Goal: Task Accomplishment & Management: Use online tool/utility

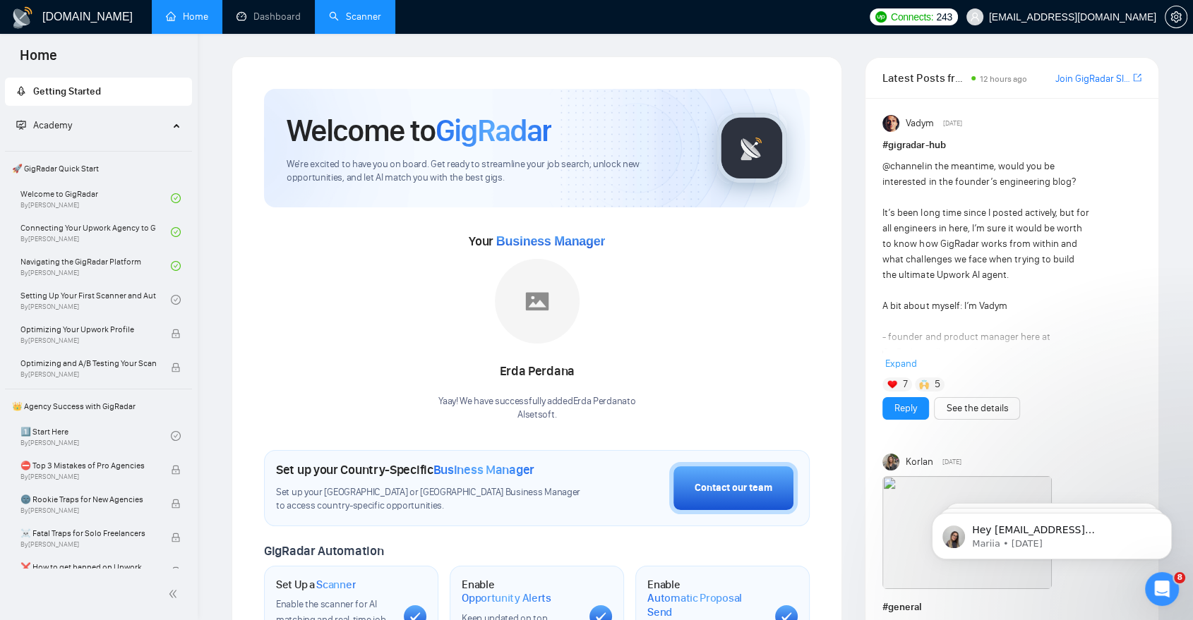
click at [371, 23] on link "Scanner" at bounding box center [355, 17] width 52 height 12
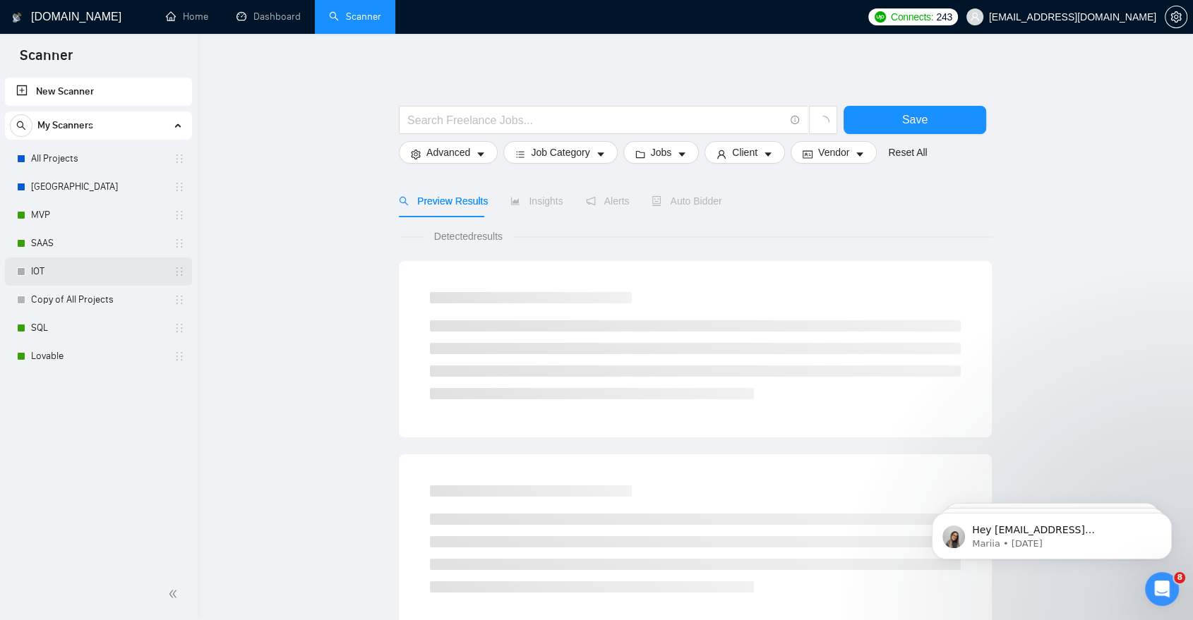
click at [95, 275] on link "IOT" at bounding box center [98, 272] width 134 height 28
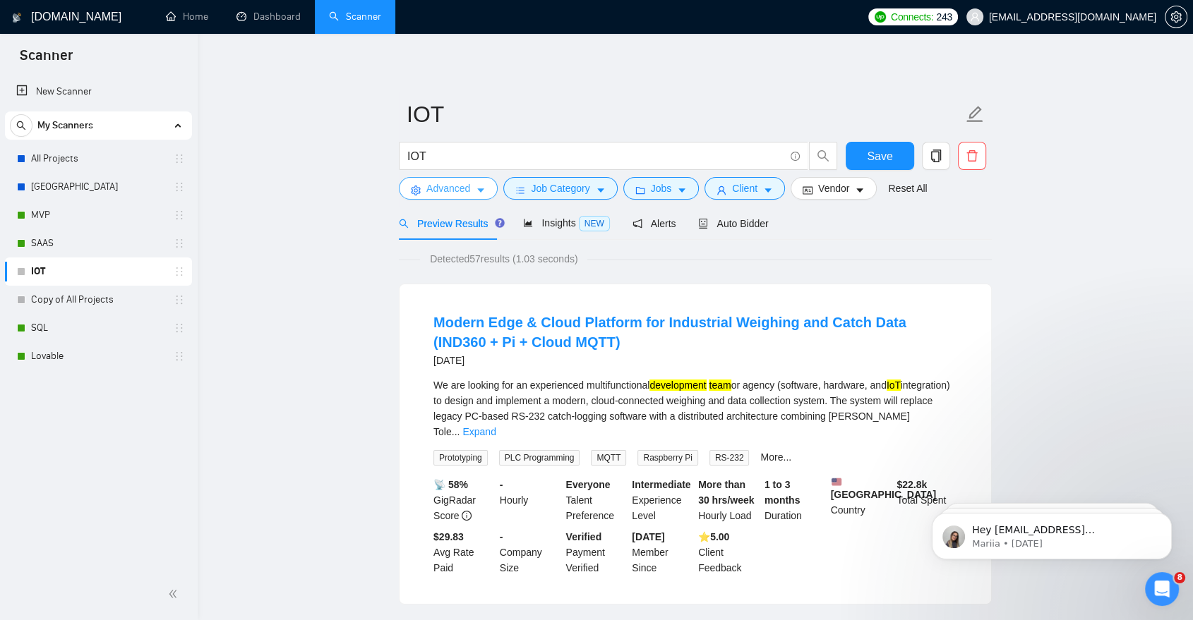
click at [483, 181] on button "Advanced" at bounding box center [448, 188] width 99 height 23
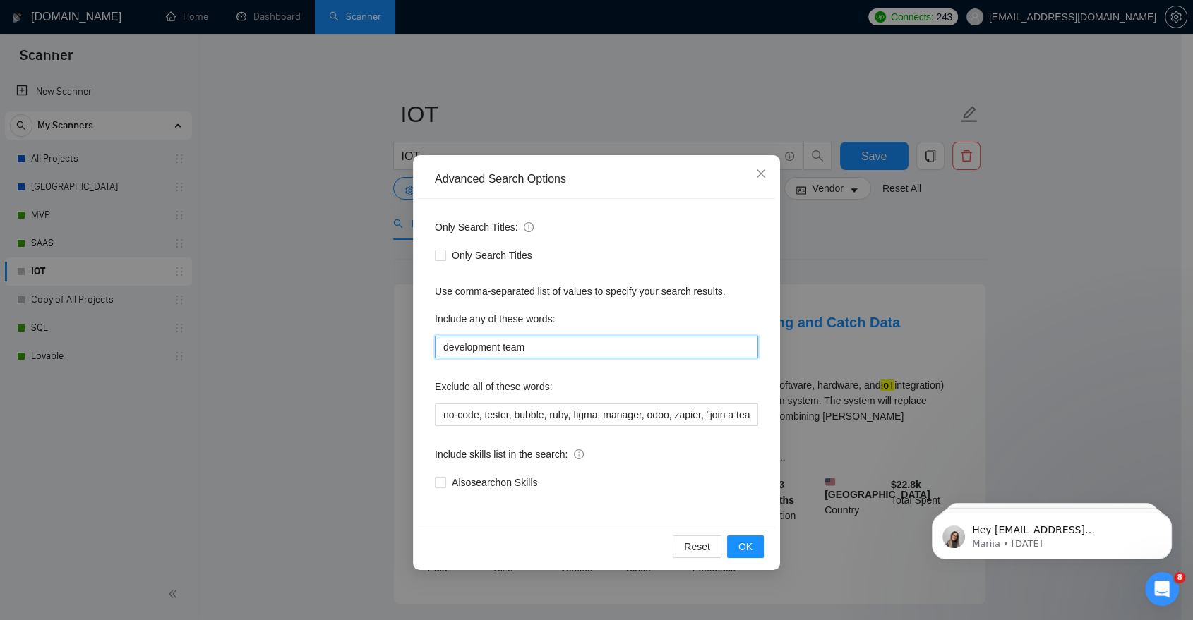
click at [525, 337] on input "development team" at bounding box center [596, 347] width 323 height 23
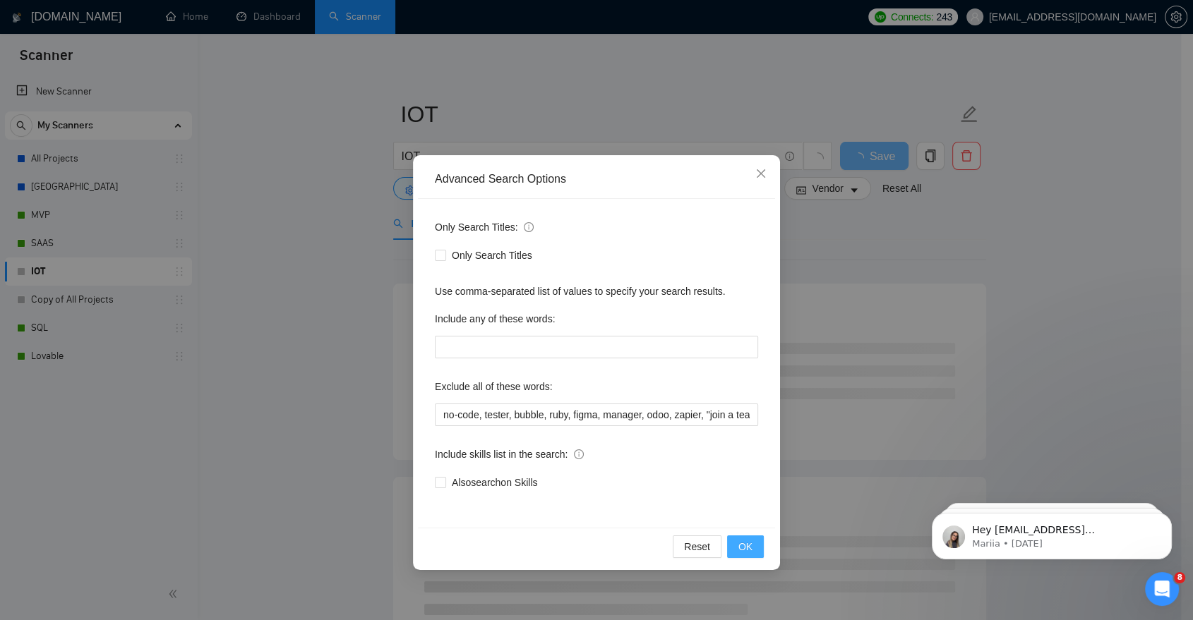
click at [741, 548] on span "OK" at bounding box center [745, 547] width 14 height 16
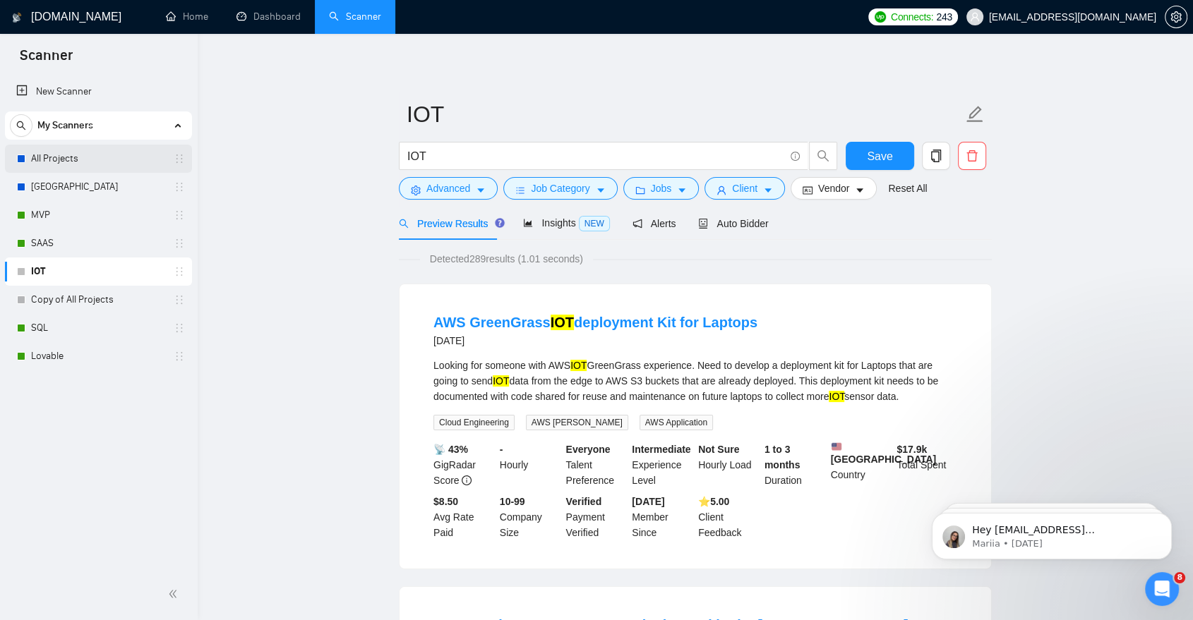
click at [107, 157] on link "All Projects" at bounding box center [98, 159] width 134 height 28
click at [863, 150] on button "Save" at bounding box center [879, 156] width 68 height 28
click at [89, 154] on link "All Projects" at bounding box center [98, 159] width 134 height 28
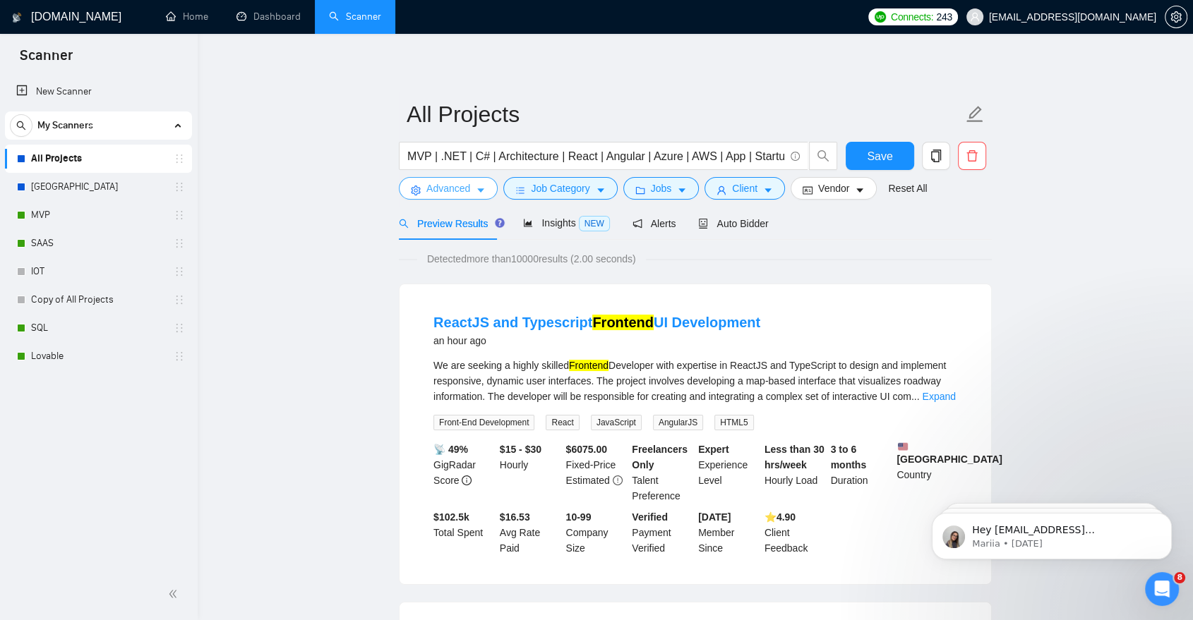
click at [491, 187] on button "Advanced" at bounding box center [448, 188] width 99 height 23
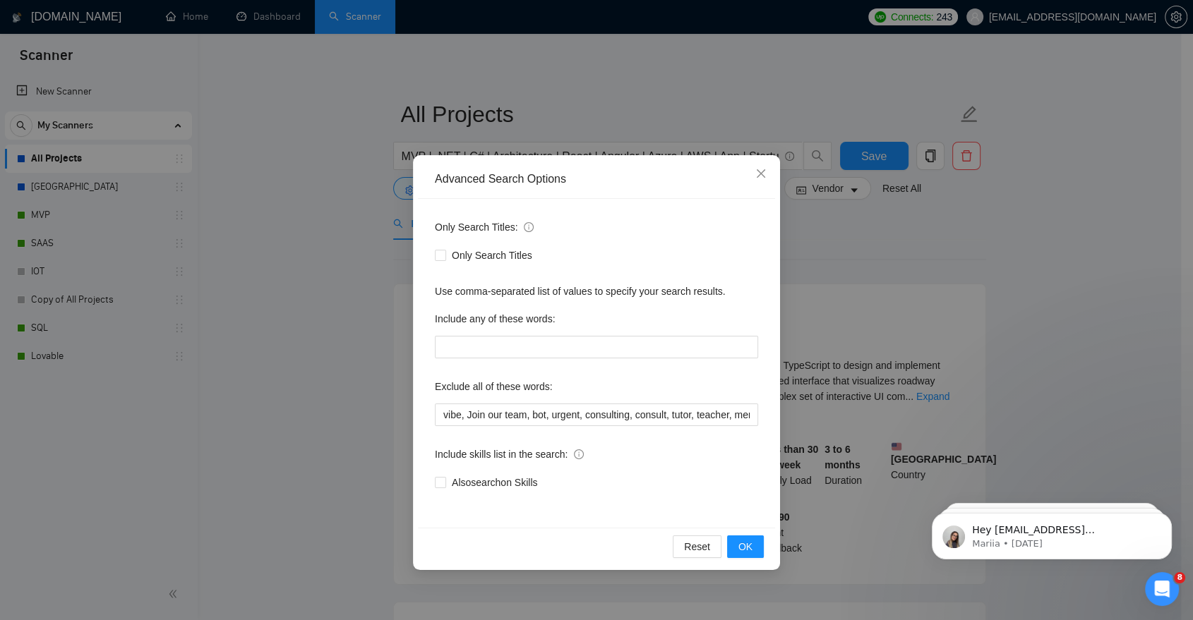
click at [502, 399] on div "Exclude all of these words:" at bounding box center [596, 389] width 323 height 28
click at [500, 412] on input "vibe, Join our team, bot, urgent, consulting, consult, tutor, teacher, mentor, …" at bounding box center [596, 415] width 323 height 23
click at [751, 540] on span "OK" at bounding box center [745, 547] width 14 height 16
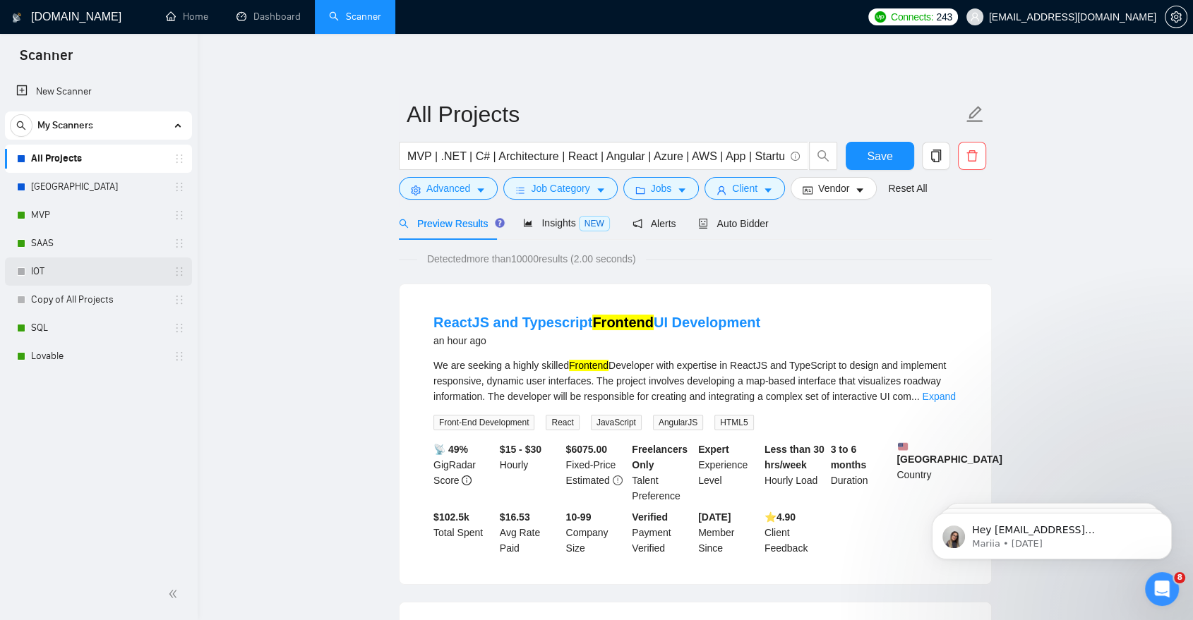
click at [60, 270] on link "IOT" at bounding box center [98, 272] width 134 height 28
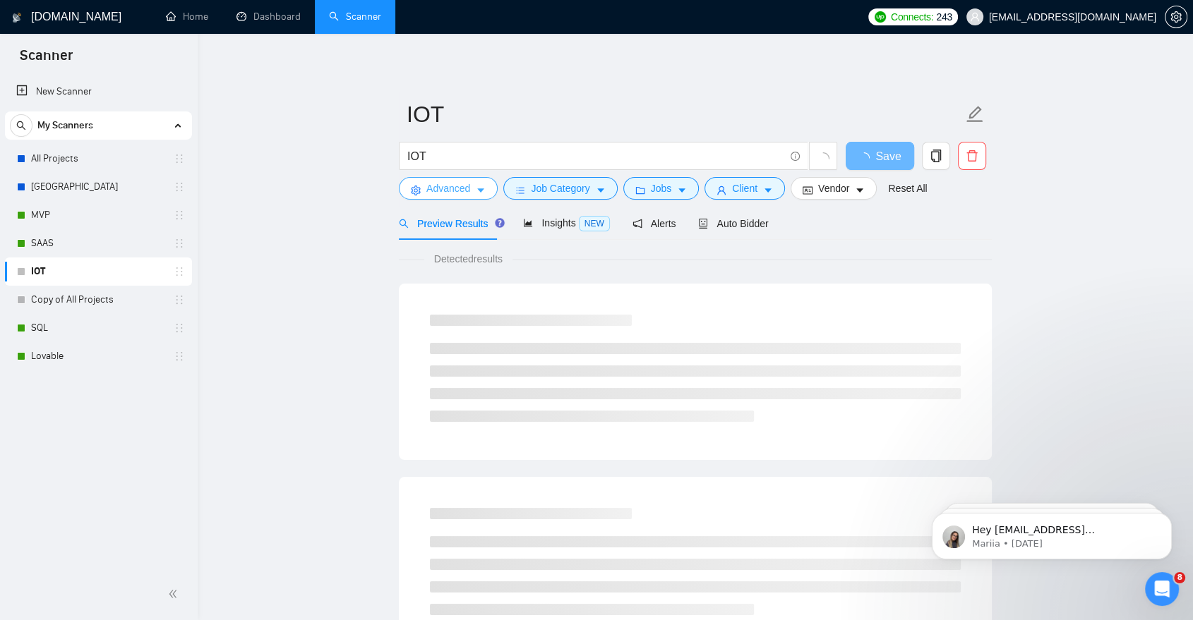
click at [459, 187] on span "Advanced" at bounding box center [448, 189] width 44 height 16
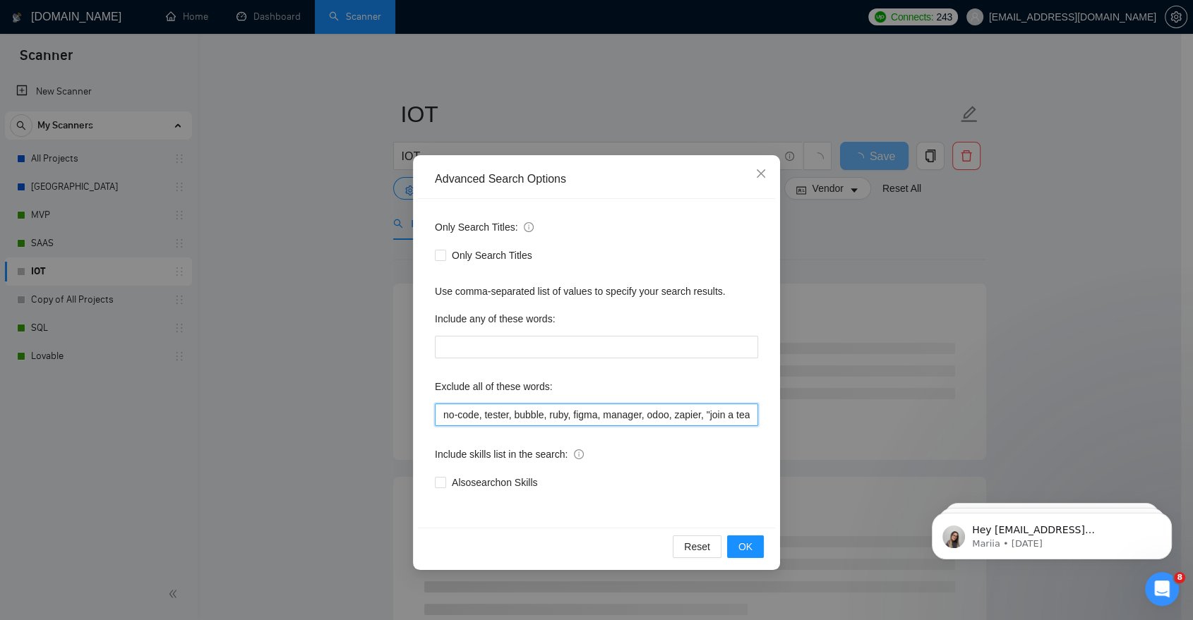
click at [502, 414] on input "no-code, tester, bubble, ruby, figma, manager, odoo, zapier, "join a team", QA,…" at bounding box center [596, 415] width 323 height 23
paste input "vibe, Join our team, bot, urgent, consulting, consult, tutor, teacher, mentor, …"
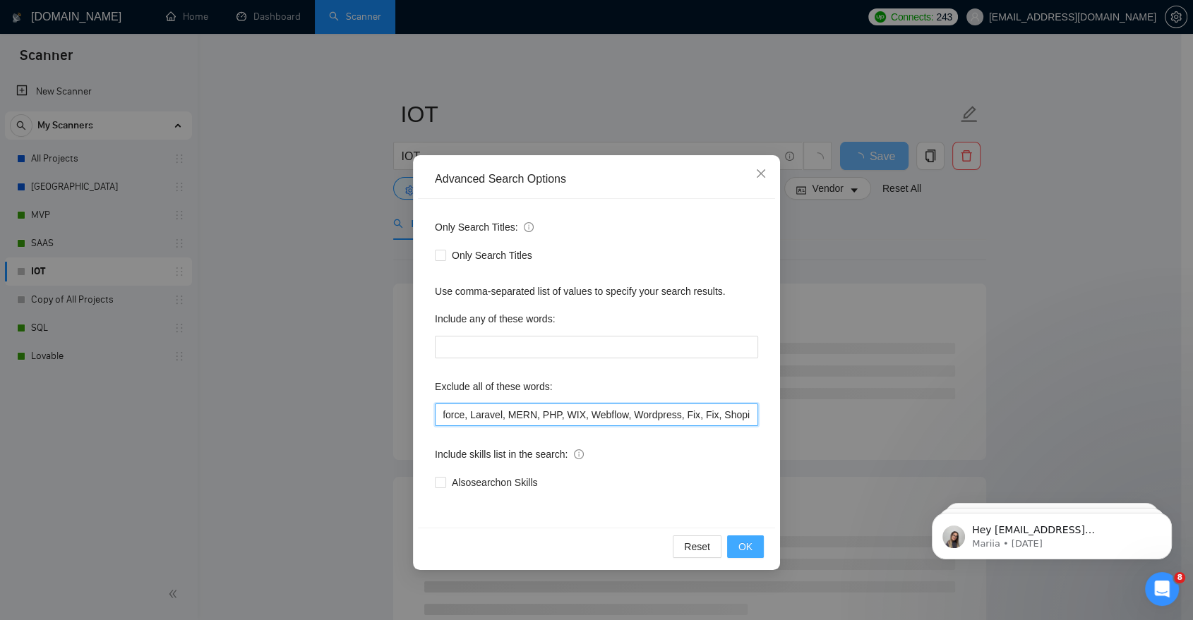
type input "vibe, Join our team, bot, urgent, consulting, consult, tutor, teacher, mentor, …"
click at [737, 538] on button "OK" at bounding box center [745, 547] width 37 height 23
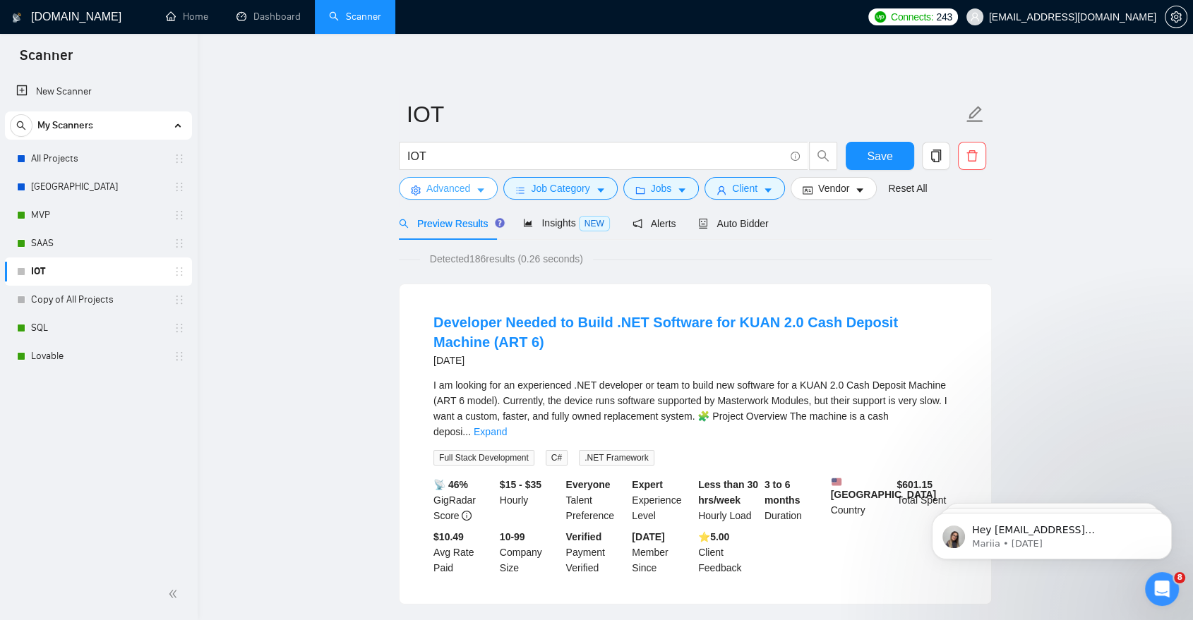
click at [464, 195] on span "Advanced" at bounding box center [448, 189] width 44 height 16
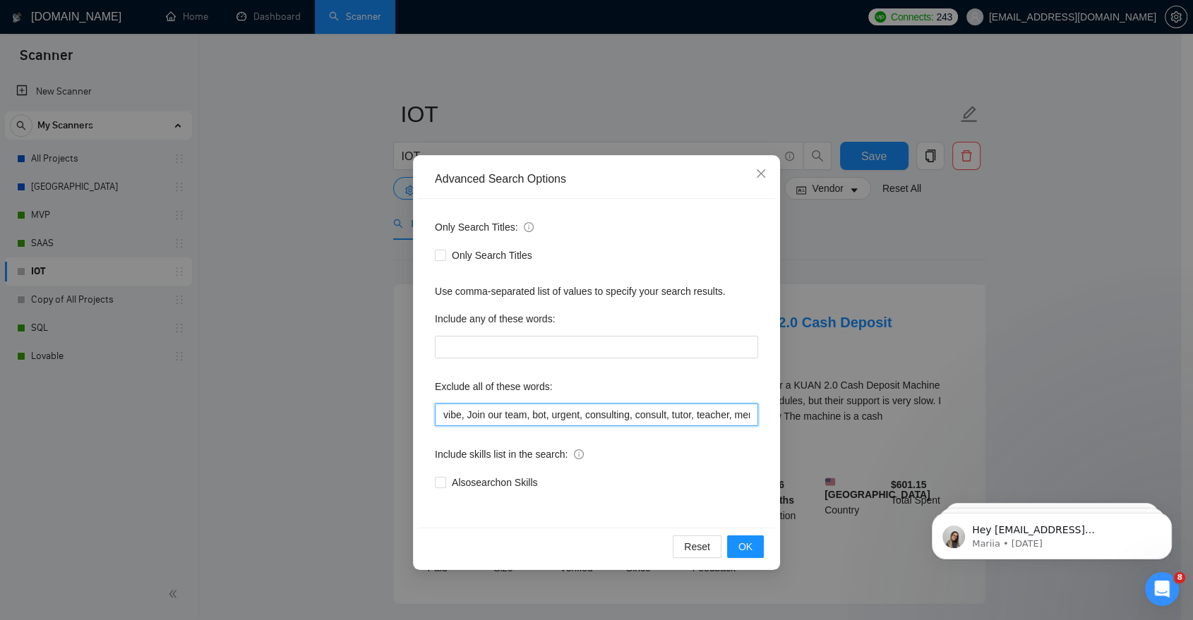
click at [504, 419] on input "vibe, Join our team, bot, urgent, consulting, consult, tutor, teacher, mentor, …" at bounding box center [596, 415] width 323 height 23
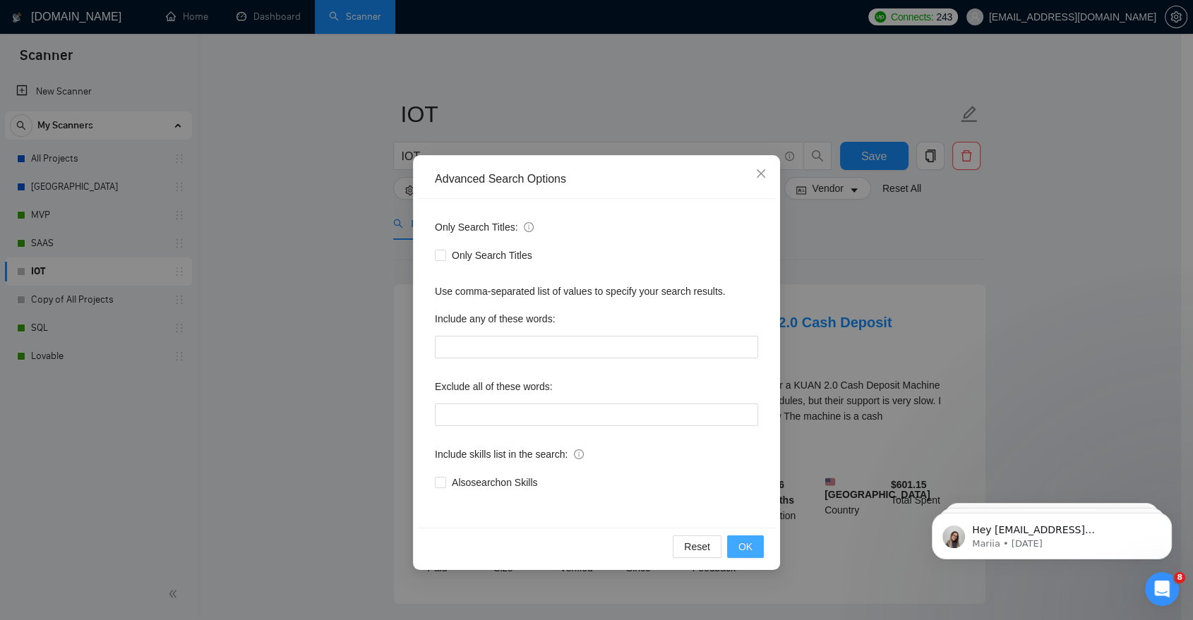
click at [733, 555] on button "OK" at bounding box center [745, 547] width 37 height 23
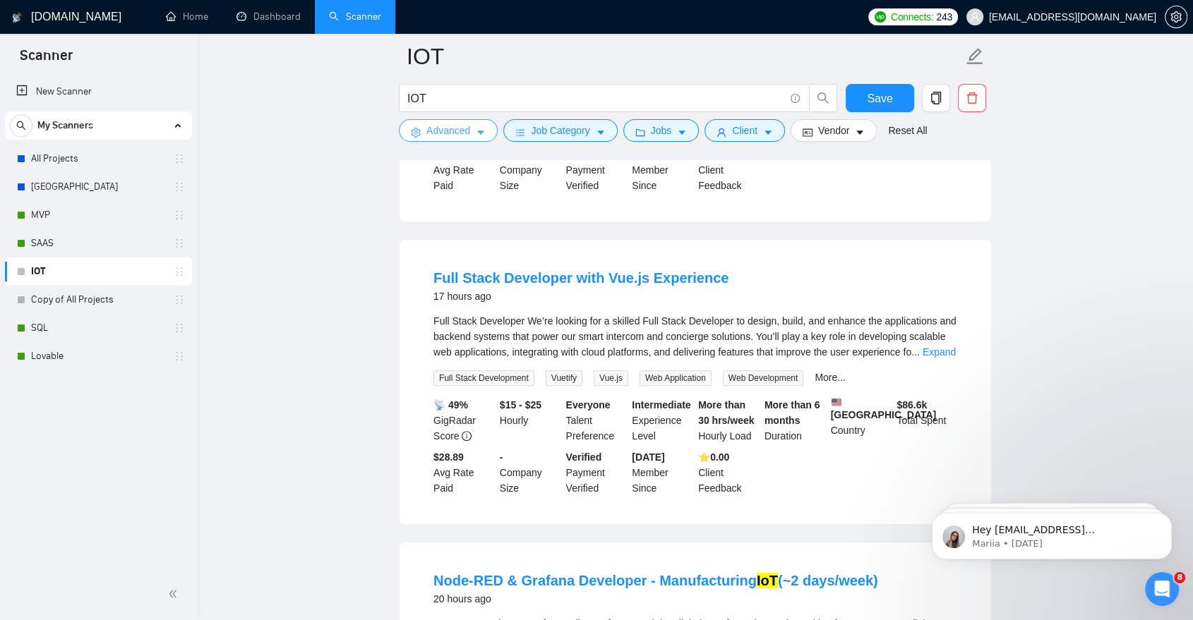
scroll to position [381, 0]
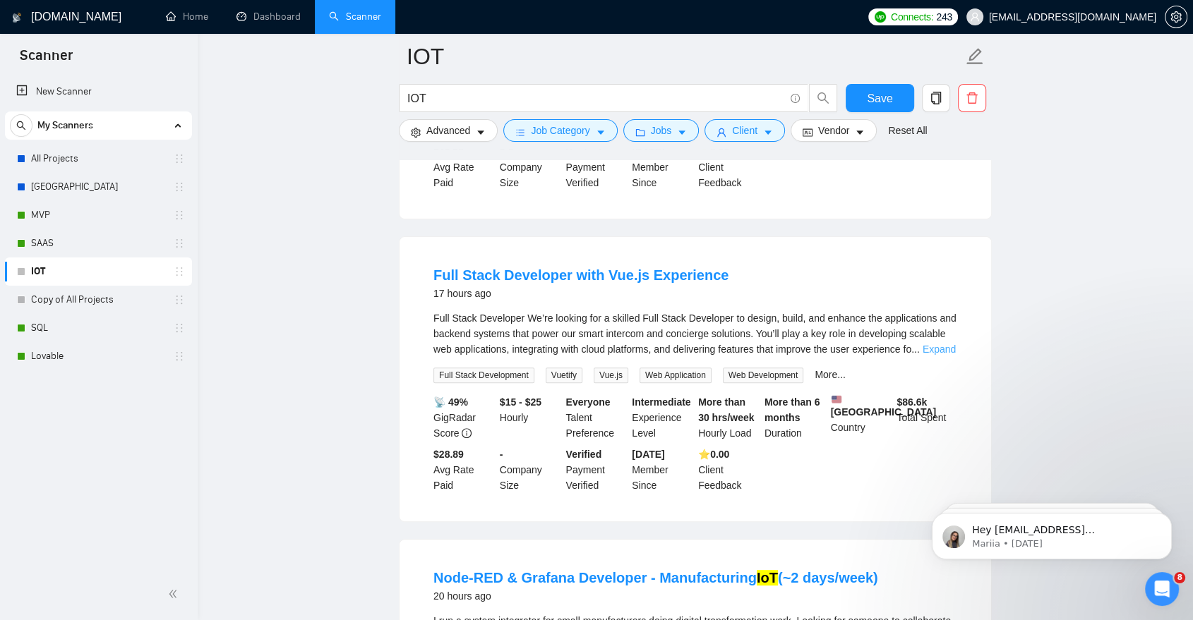
click at [941, 344] on link "Expand" at bounding box center [938, 349] width 33 height 11
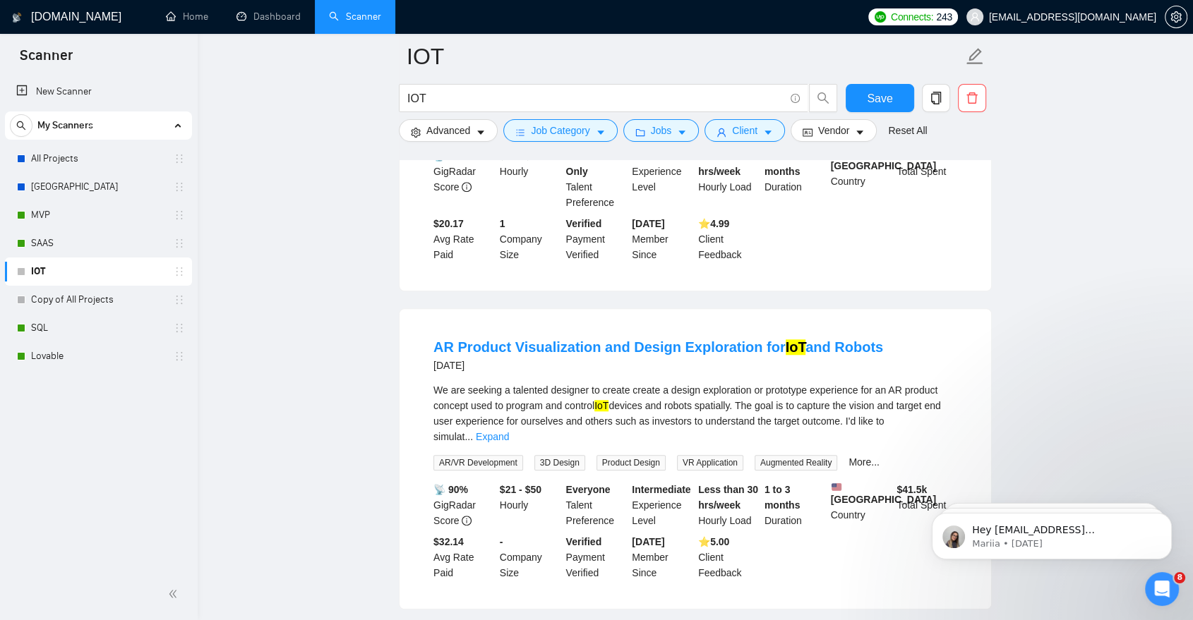
scroll to position [1288, 0]
click at [509, 431] on link "Expand" at bounding box center [492, 436] width 33 height 11
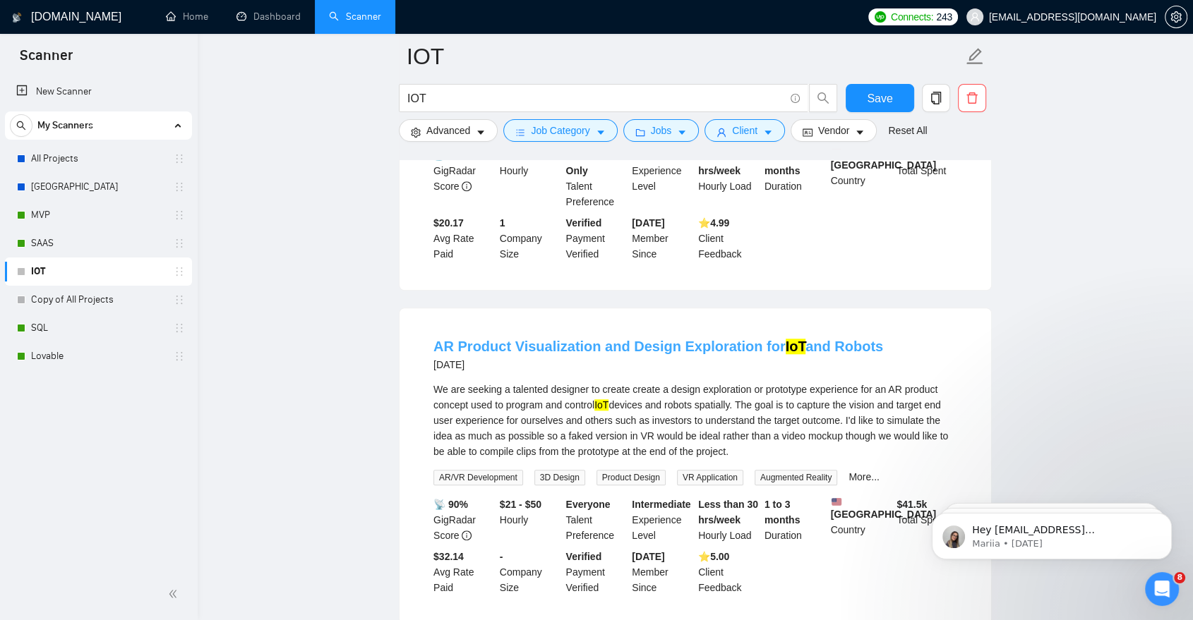
click at [717, 339] on link "AR Product Visualization and Design Exploration for IoT and Robots" at bounding box center [658, 347] width 450 height 16
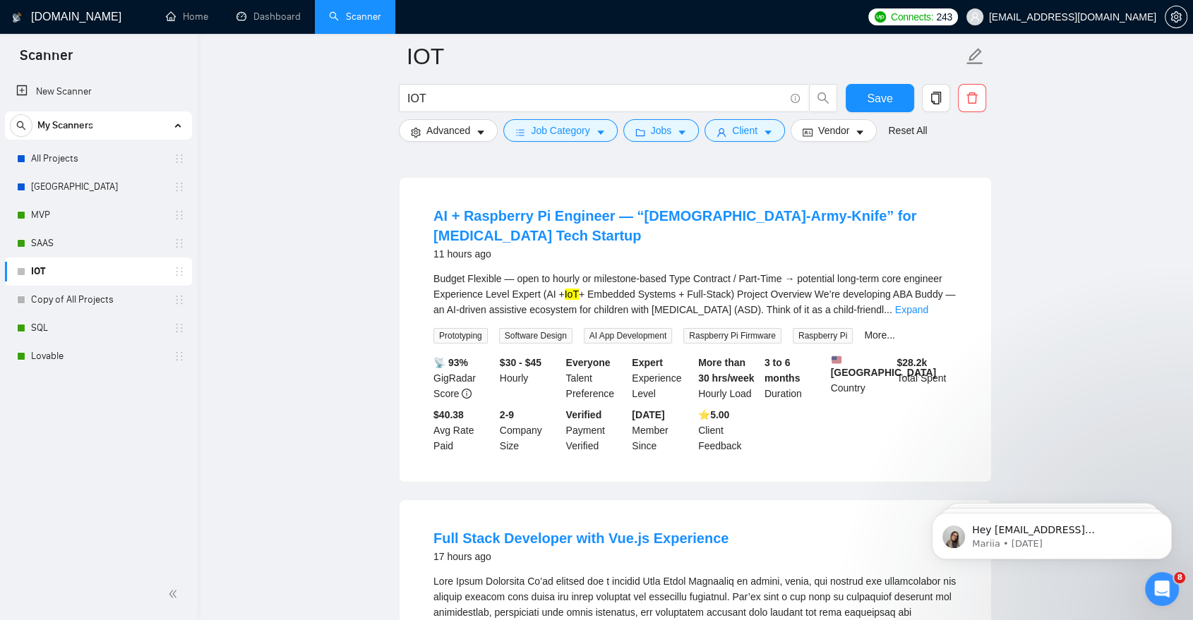
scroll to position [0, 0]
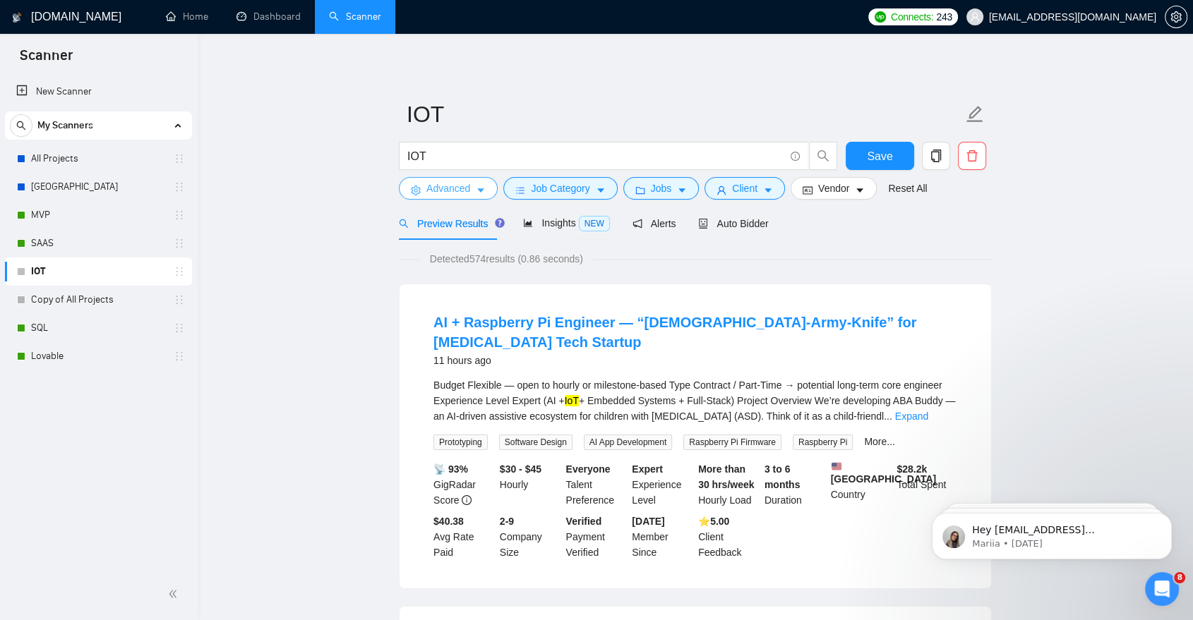
click at [474, 194] on button "Advanced" at bounding box center [448, 188] width 99 height 23
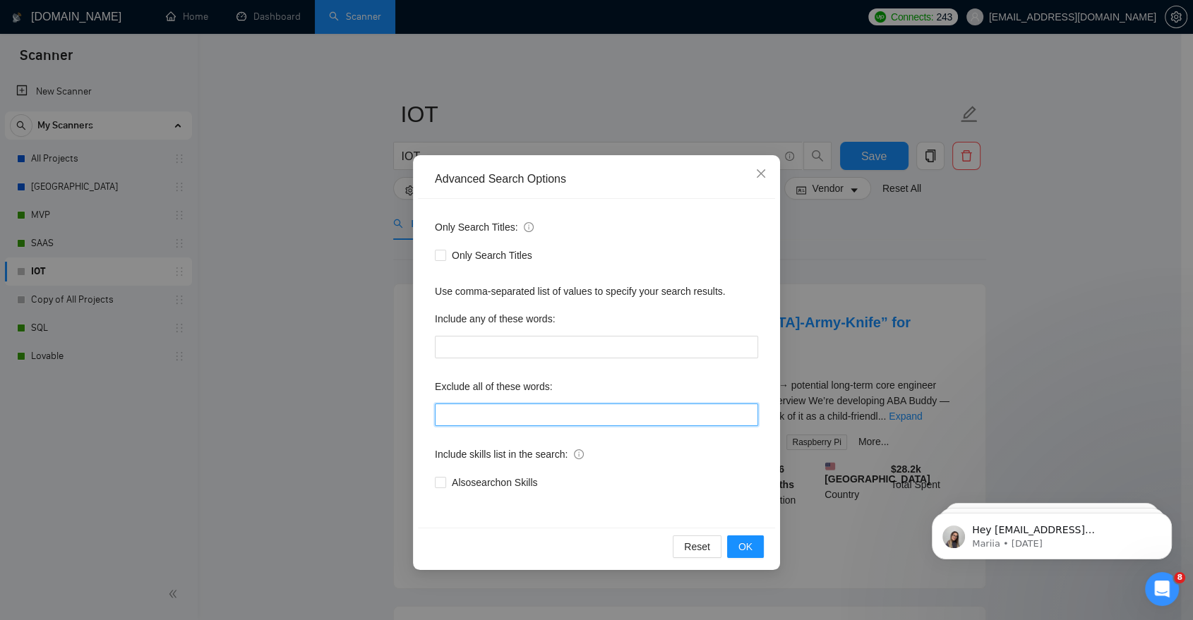
click at [582, 416] on input "text" at bounding box center [596, 415] width 323 height 23
paste input "vibe, Join our team, bot, urgent, consulting, consult, tutor, teacher, mentor, …"
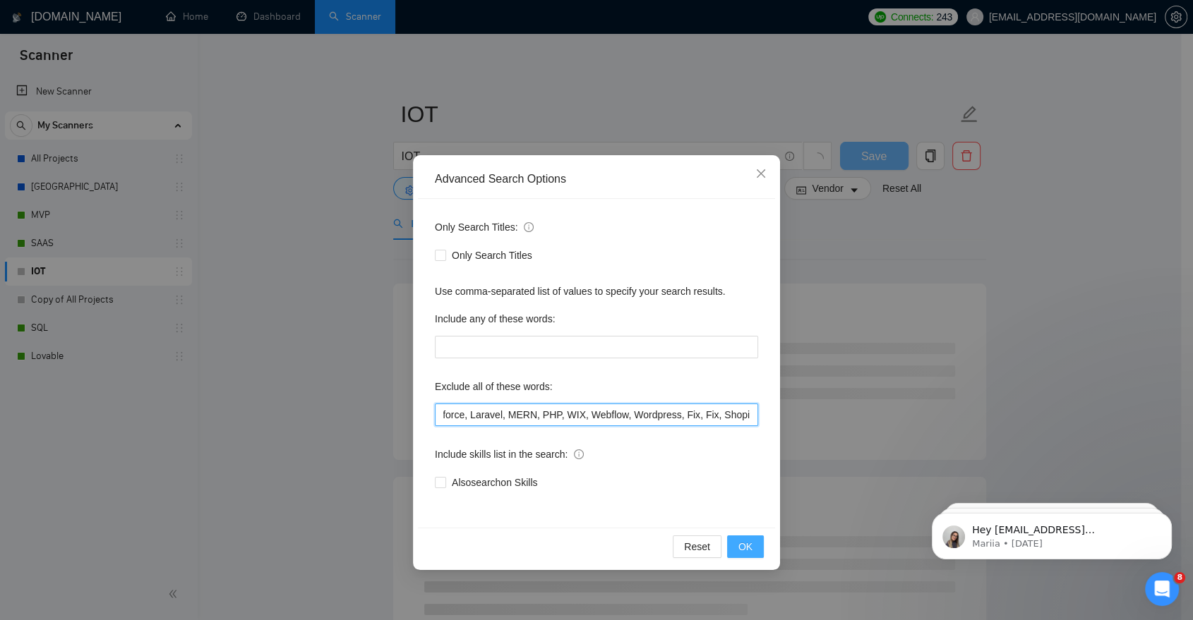
type input "vibe, Join our team, bot, urgent, consulting, consult, tutor, teacher, mentor, …"
click at [744, 545] on span "OK" at bounding box center [745, 547] width 14 height 16
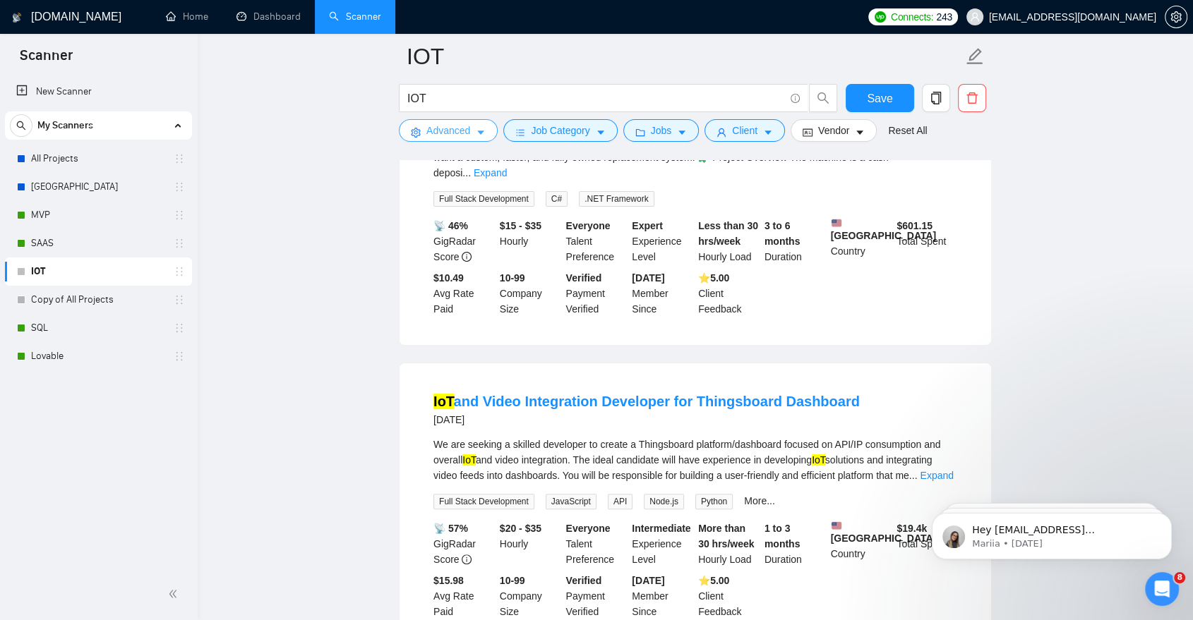
scroll to position [0, 0]
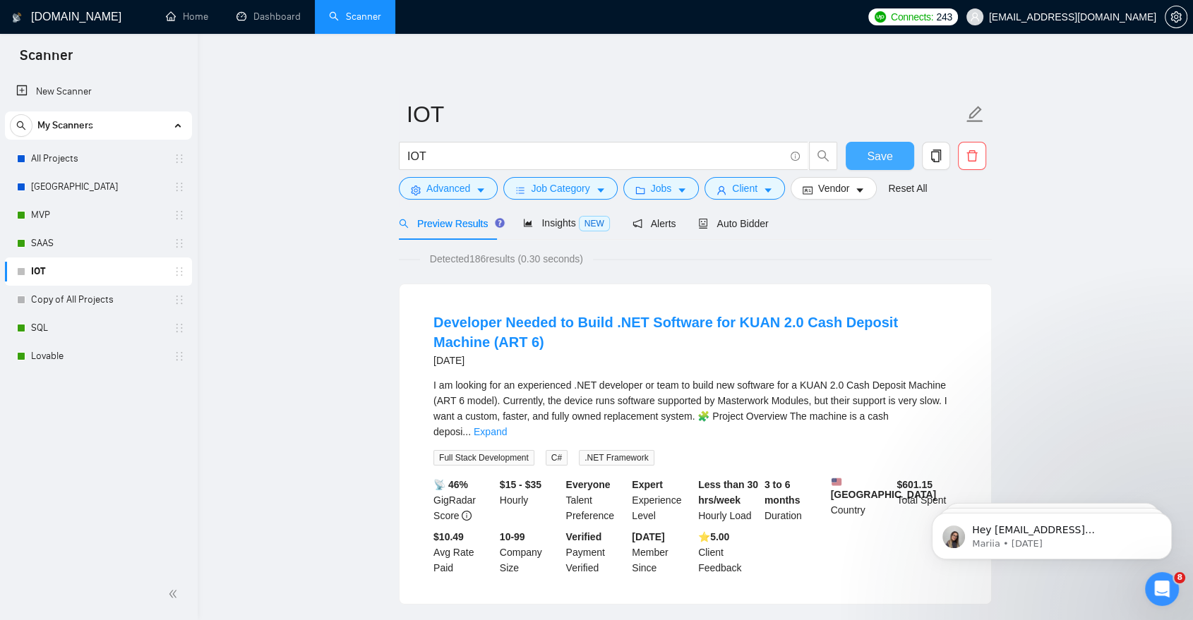
click at [879, 151] on span "Save" at bounding box center [879, 157] width 25 height 18
